Goal: Information Seeking & Learning: Learn about a topic

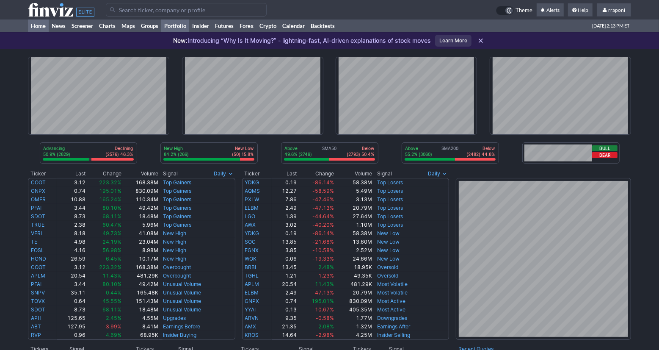
click at [180, 27] on link "Portfolio" at bounding box center [175, 25] width 28 height 13
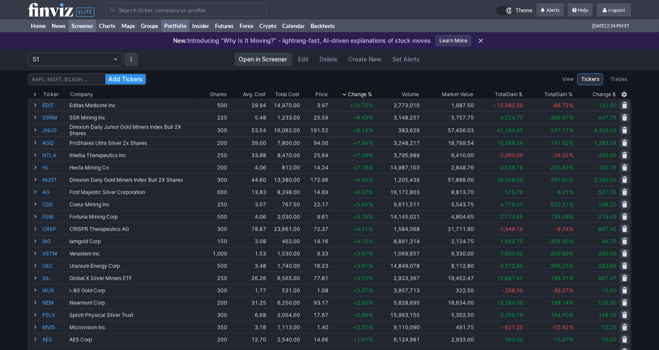
click at [92, 29] on link "Screener" at bounding box center [83, 25] width 28 height 13
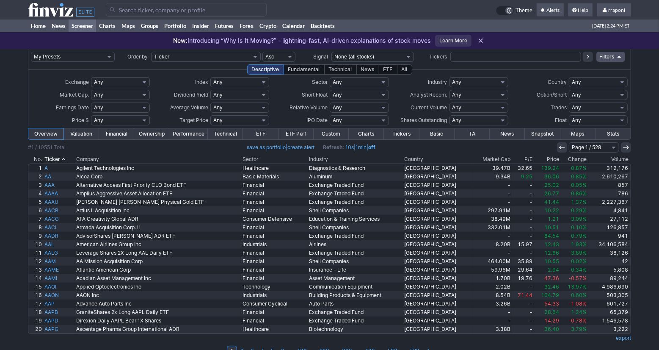
click at [466, 61] on td at bounding box center [515, 56] width 131 height 15
click at [466, 60] on input "text" at bounding box center [515, 57] width 131 height 10
type input "soxs"
click at [588, 60] on icon at bounding box center [587, 56] width 7 height 7
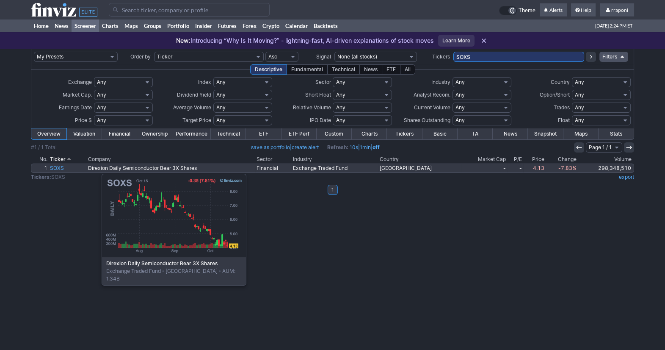
click at [59, 169] on link "SOXS" at bounding box center [68, 168] width 38 height 8
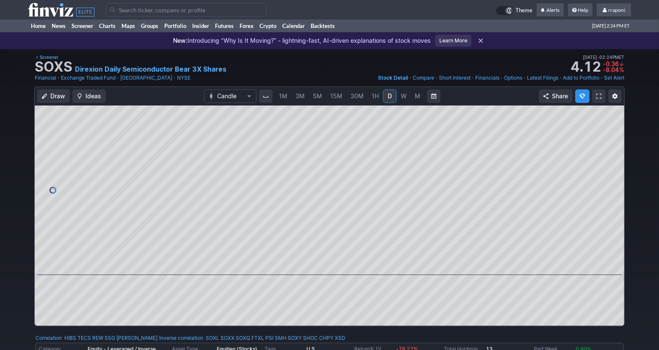
click at [319, 95] on span "5M" at bounding box center [317, 95] width 9 height 7
